Goal: Check status

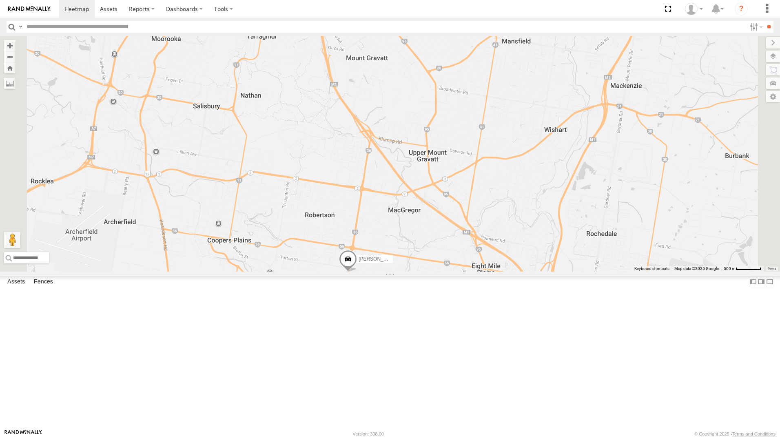
click at [0, 0] on div "[PERSON_NAME] All Assets" at bounding box center [0, 0] width 0 height 0
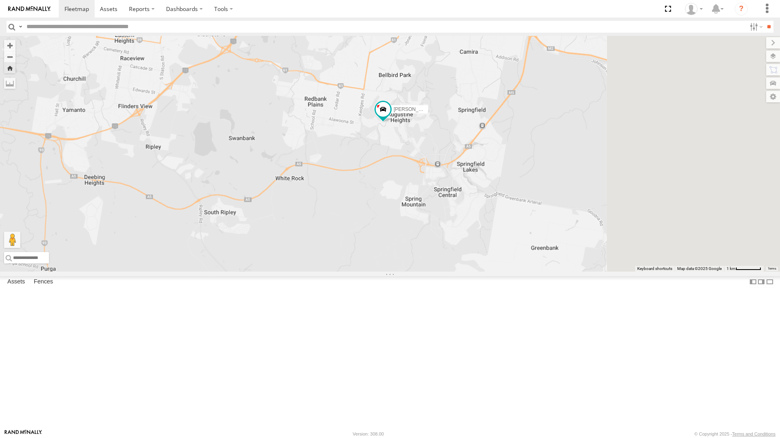
drag, startPoint x: 686, startPoint y: 302, endPoint x: 509, endPoint y: 235, distance: 189.5
click at [509, 235] on div "[PERSON_NAME]" at bounding box center [390, 154] width 780 height 236
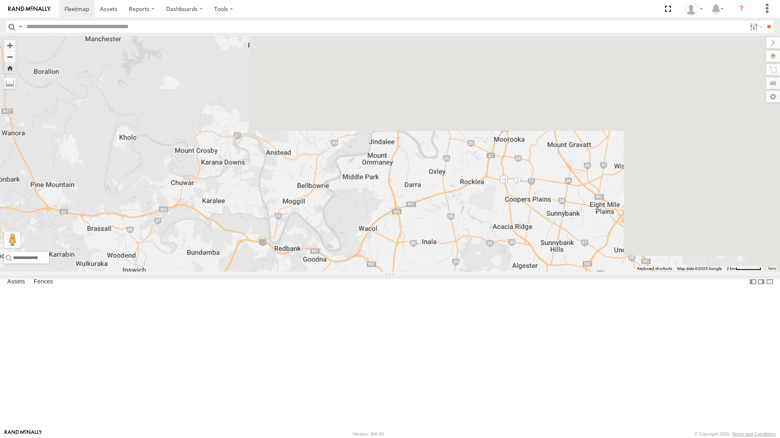
drag, startPoint x: 558, startPoint y: 154, endPoint x: 426, endPoint y: 385, distance: 266.0
click at [427, 272] on div "[PERSON_NAME]" at bounding box center [390, 154] width 780 height 236
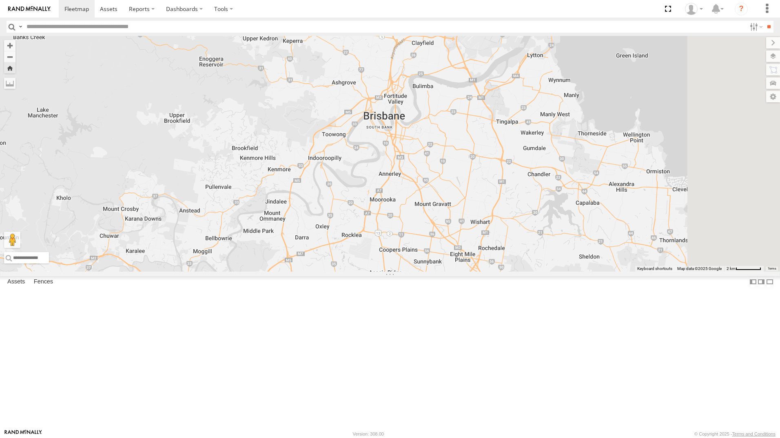
drag, startPoint x: 576, startPoint y: 289, endPoint x: 502, endPoint y: 318, distance: 79.4
click at [502, 272] on div "[PERSON_NAME]" at bounding box center [390, 154] width 780 height 236
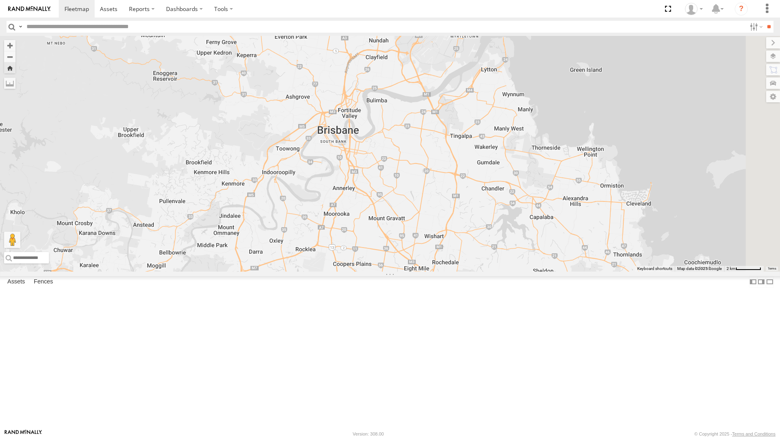
click at [0, 0] on div "[PERSON_NAME] - 347FB3" at bounding box center [0, 0] width 0 height 0
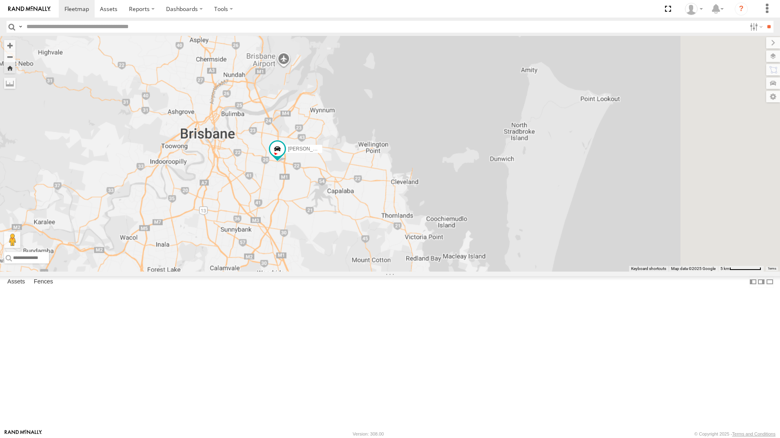
drag, startPoint x: 646, startPoint y: 301, endPoint x: 403, endPoint y: 303, distance: 243.9
click at [403, 272] on div "[PERSON_NAME] - 347FB3" at bounding box center [390, 154] width 780 height 236
